Goal: Transaction & Acquisition: Purchase product/service

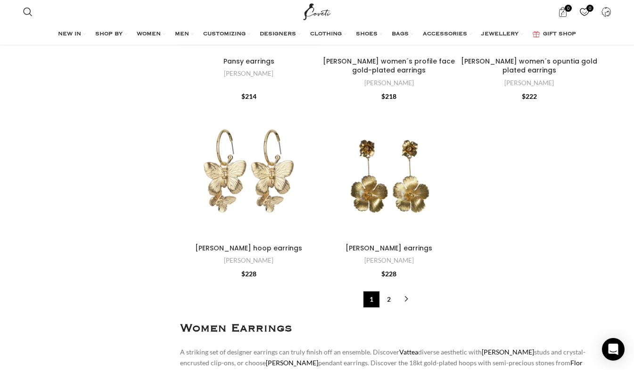
scroll to position [3237, 0]
